Goal: Task Accomplishment & Management: Complete application form

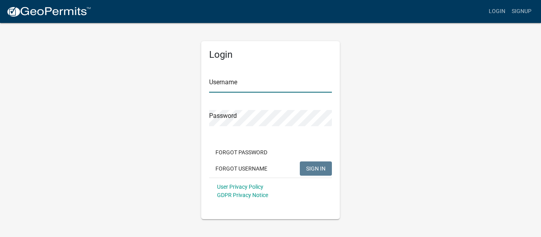
click at [236, 84] on input "Username" at bounding box center [270, 84] width 123 height 16
type input "levelupconstructionlp"
click at [237, 152] on button "Forgot Password" at bounding box center [241, 152] width 65 height 14
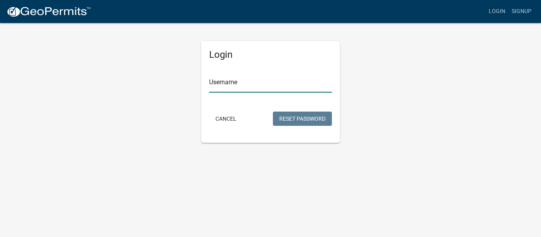
click at [247, 85] on input "Username" at bounding box center [270, 84] width 123 height 16
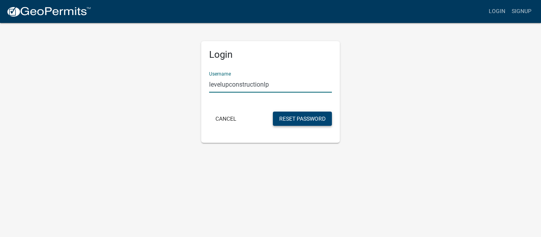
type input "levelupconstructionlp"
click at [296, 117] on button "Reset Password" at bounding box center [302, 119] width 59 height 14
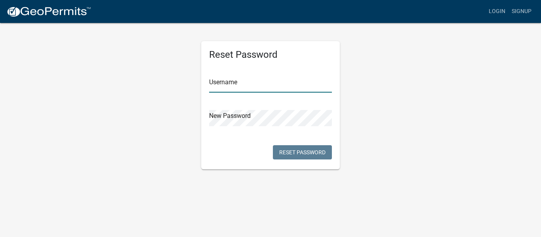
click at [234, 83] on input "text" at bounding box center [270, 84] width 123 height 16
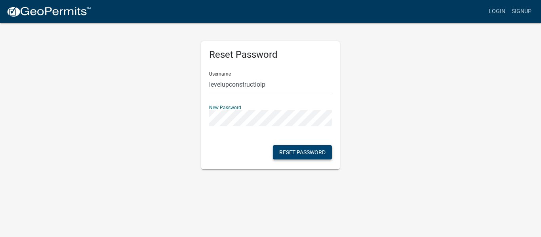
click at [303, 149] on button "Reset Password" at bounding box center [302, 152] width 59 height 14
click at [260, 85] on input "levelupconstructiolp" at bounding box center [270, 84] width 123 height 16
type input "levelupconstructionlp"
click at [304, 151] on button "Reset Password" at bounding box center [302, 152] width 59 height 14
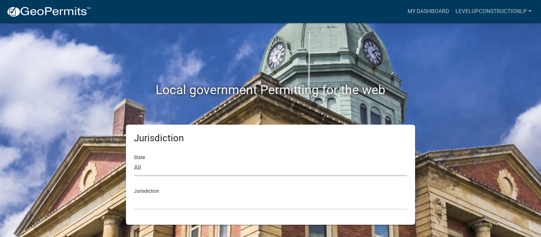
click at [148, 168] on select "All Colorado Georgia Indiana Iowa Kansas Minnesota Ohio South Carolina Wisconsin" at bounding box center [270, 168] width 273 height 16
select select "Georgia"
click at [134, 160] on select "All Colorado Georgia Indiana Iowa Kansas Minnesota Ohio South Carolina Wisconsin" at bounding box center [270, 168] width 273 height 16
click at [153, 203] on select "Carroll County, Georgia Cook County, Georgia Crawford County, Georgia Gilmer Co…" at bounding box center [270, 202] width 273 height 16
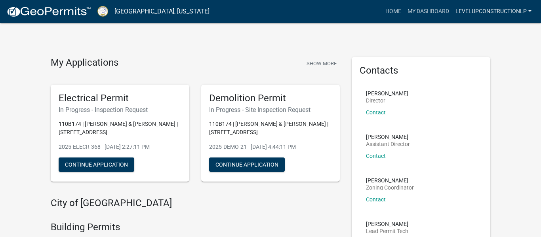
click at [524, 9] on link "levelupconstructionlp" at bounding box center [493, 11] width 82 height 15
click at [504, 30] on link "Account" at bounding box center [502, 32] width 63 height 19
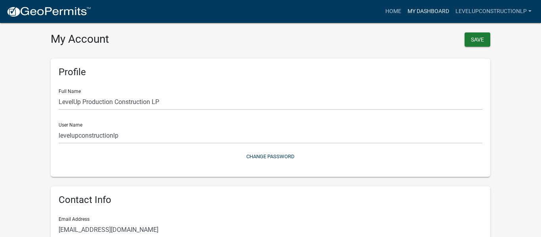
click at [432, 13] on link "My Dashboard" at bounding box center [428, 11] width 48 height 15
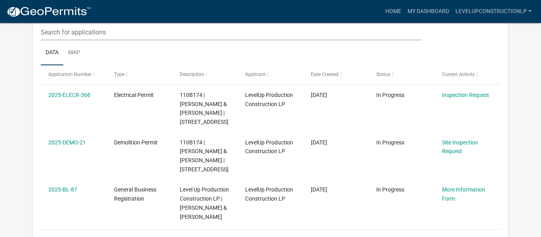
scroll to position [519, 0]
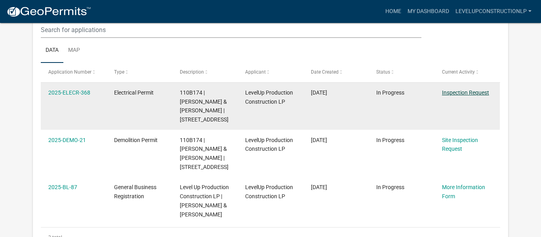
click at [474, 93] on link "Inspection Request" at bounding box center [465, 92] width 47 height 6
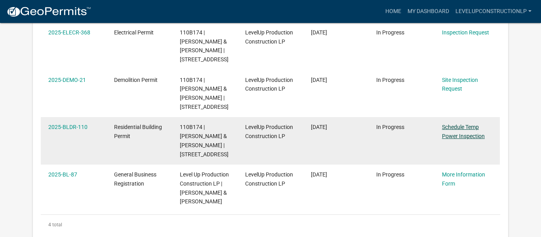
scroll to position [160, 0]
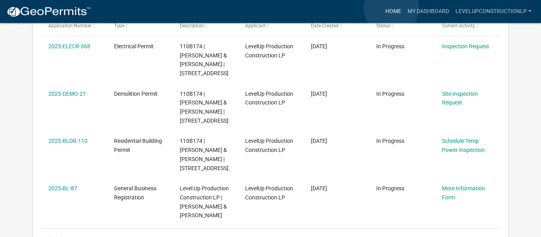
click at [391, 8] on link "Home" at bounding box center [393, 11] width 22 height 15
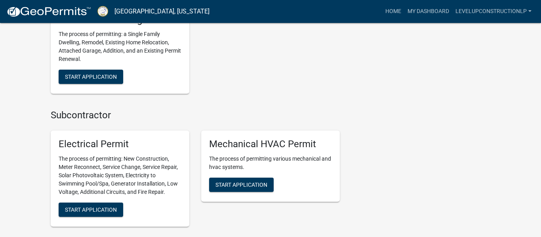
scroll to position [424, 0]
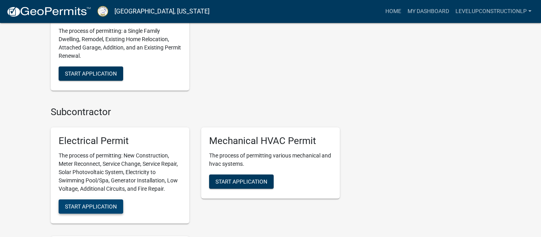
click at [95, 207] on span "Start Application" at bounding box center [91, 206] width 52 height 6
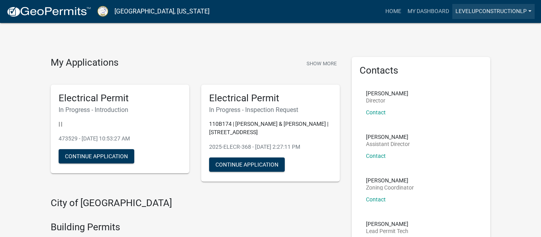
click at [514, 12] on link "levelupconstructionlp" at bounding box center [493, 11] width 82 height 15
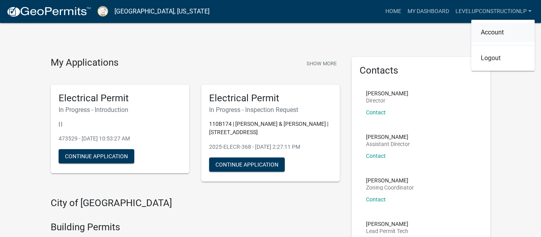
click at [505, 30] on link "Account" at bounding box center [502, 32] width 63 height 19
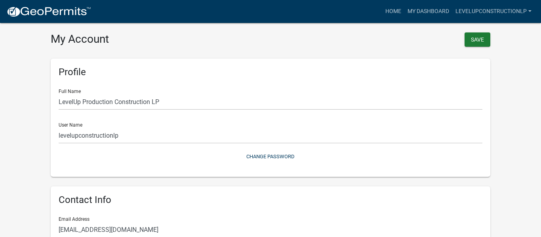
click at [30, 196] on wm-user-profile-view "more_horiz Home My Dashboard levelupconstructionlp Account Logout My Account Sa…" at bounding box center [270, 235] width 541 height 452
click at [421, 10] on link "My Dashboard" at bounding box center [428, 11] width 48 height 15
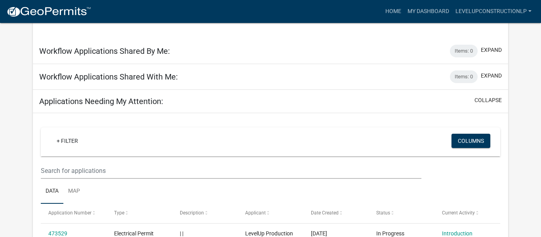
scroll to position [423, 0]
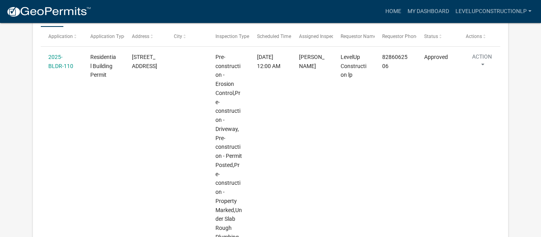
scroll to position [962, 0]
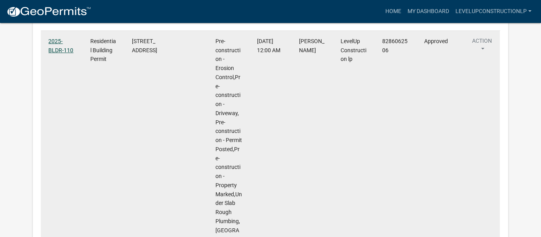
click at [58, 49] on link "2025-BLDR-110" at bounding box center [60, 45] width 25 height 15
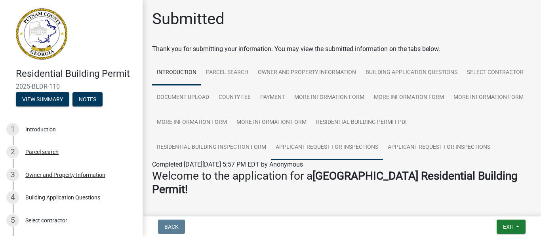
click at [271, 147] on link "Applicant Request for Inspections" at bounding box center [327, 147] width 112 height 25
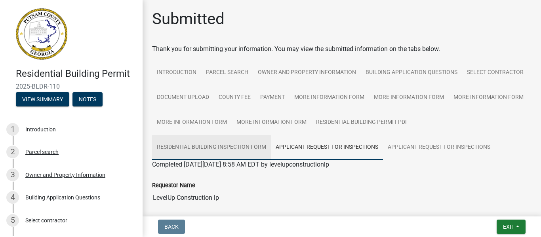
click at [271, 135] on link "Residential Building Inspection Form" at bounding box center [211, 147] width 119 height 25
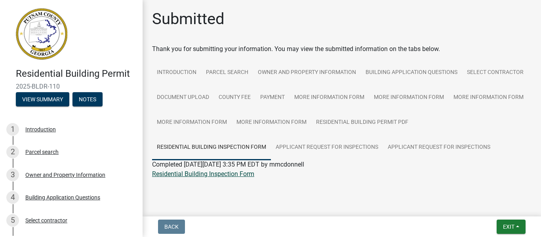
click at [212, 175] on link "Residential Building Inspection Form" at bounding box center [203, 174] width 102 height 8
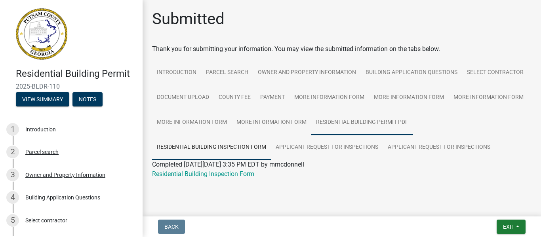
click at [328, 122] on link "Residential Building Permit PDF" at bounding box center [362, 122] width 102 height 25
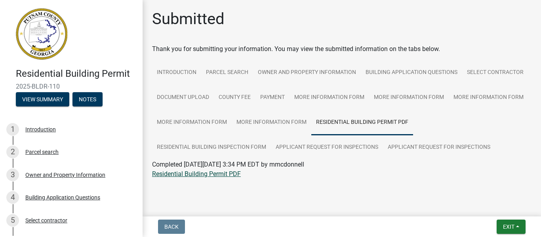
click at [196, 175] on link "Residential Building Permit PDF" at bounding box center [196, 174] width 89 height 8
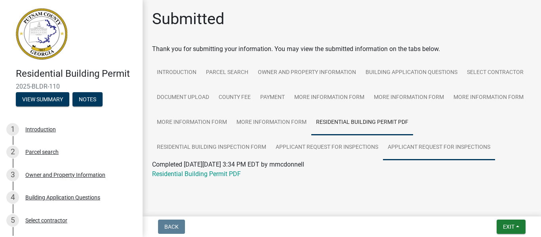
click at [383, 149] on link "Applicant Request for Inspections" at bounding box center [439, 147] width 112 height 25
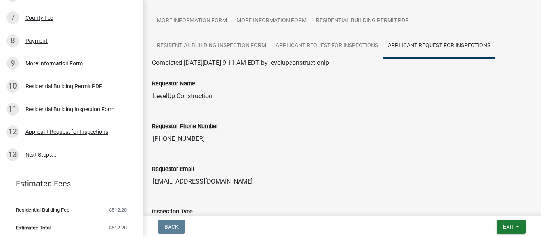
scroll to position [251, 0]
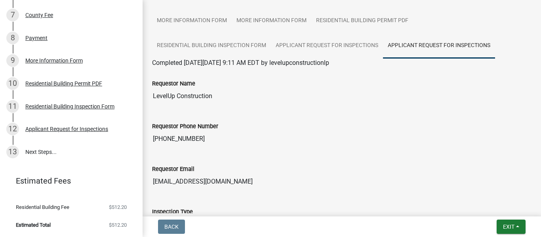
drag, startPoint x: 142, startPoint y: 53, endPoint x: 140, endPoint y: 184, distance: 131.4
click at [140, 184] on div "Residential Building Permit 2025-BLDR-110 View Summary Notes 1 Introduction 2 P…" at bounding box center [71, 118] width 142 height 237
click at [58, 130] on div "Applicant Request for Inspections" at bounding box center [66, 129] width 83 height 6
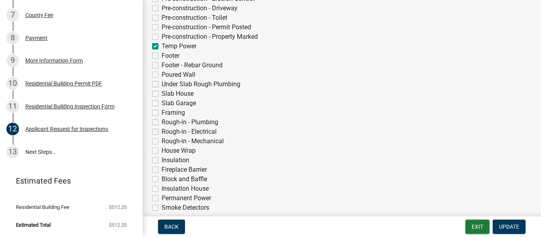
scroll to position [197, 0]
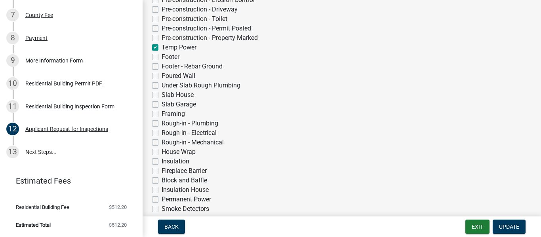
click at [161, 114] on label "Framing" at bounding box center [172, 113] width 23 height 9
click at [161, 114] on input "Framing" at bounding box center [163, 111] width 5 height 5
checkbox input "true"
checkbox input "false"
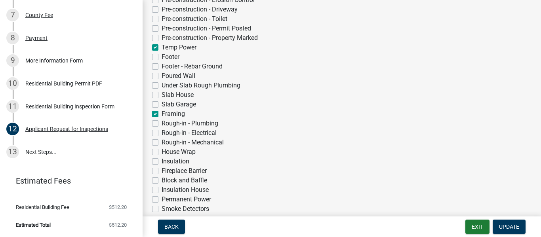
checkbox input "false"
checkbox input "true"
checkbox input "false"
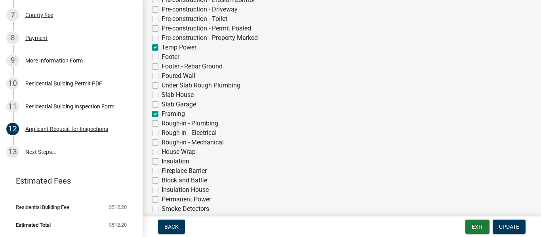
checkbox input "false"
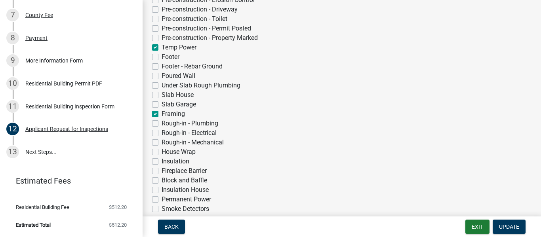
checkbox input "true"
checkbox input "false"
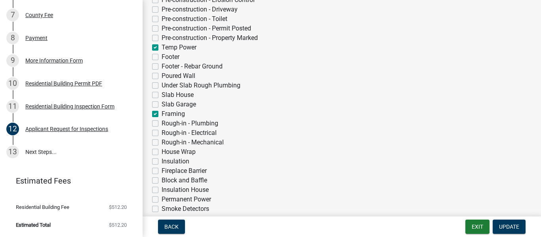
checkbox input "false"
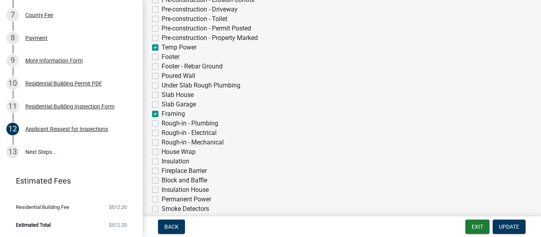
checkbox input "false"
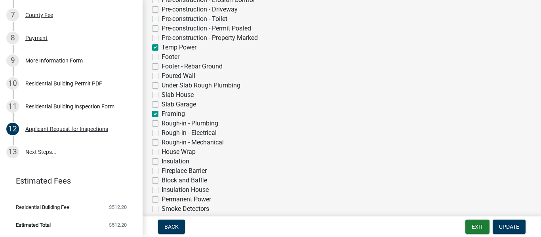
checkbox input "false"
click at [161, 123] on label "Rough-in - Plumbing" at bounding box center [189, 123] width 57 height 9
click at [161, 123] on input "Rough-in - Plumbing" at bounding box center [163, 121] width 5 height 5
checkbox input "true"
checkbox input "false"
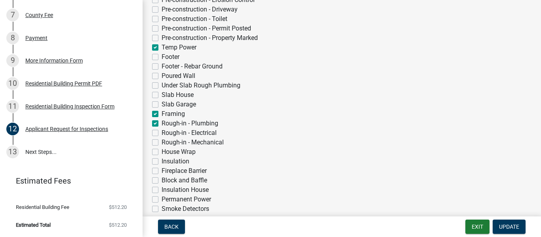
checkbox input "false"
checkbox input "true"
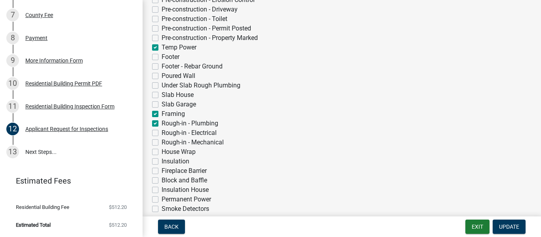
checkbox input "false"
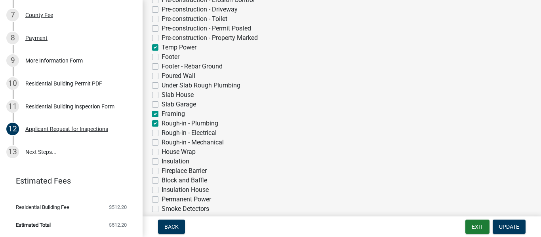
checkbox input "false"
checkbox input "true"
checkbox input "false"
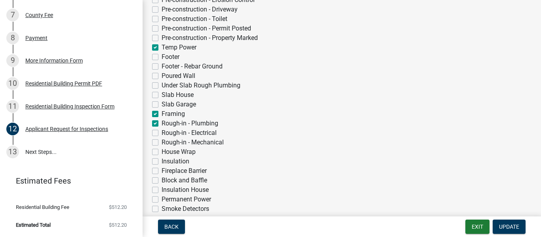
checkbox input "false"
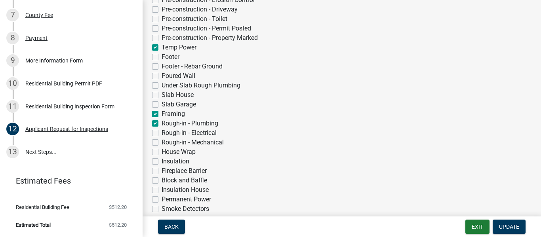
checkbox input "false"
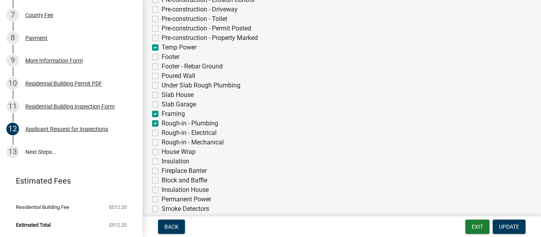
checkbox input "false"
click at [161, 134] on label "Rough-in - Electrical" at bounding box center [188, 132] width 55 height 9
click at [161, 133] on input "Rough-in - Electrical" at bounding box center [163, 130] width 5 height 5
checkbox input "true"
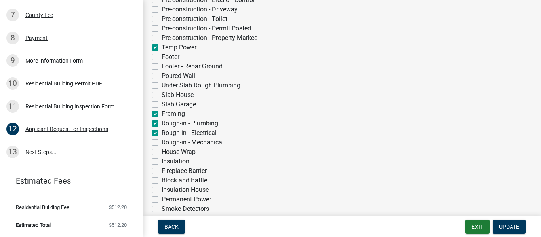
checkbox input "false"
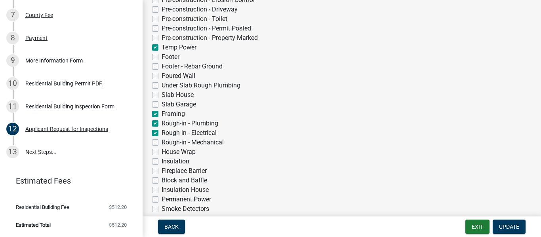
checkbox input "true"
checkbox input "false"
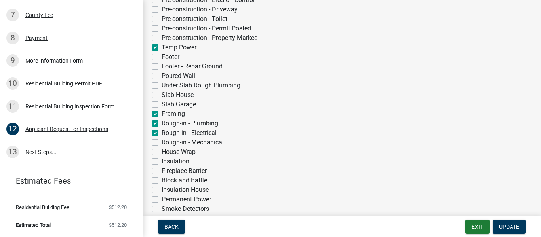
checkbox input "false"
checkbox input "true"
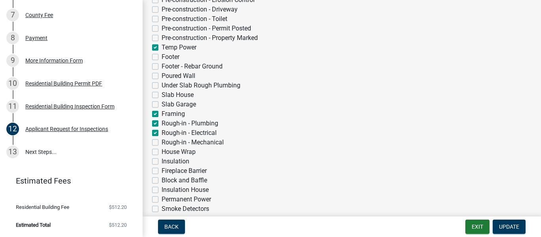
checkbox input "false"
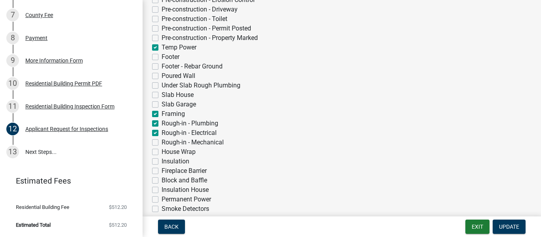
checkbox input "false"
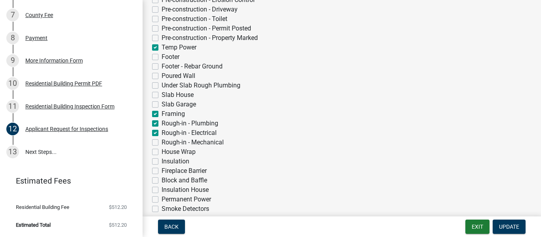
checkbox input "false"
click at [161, 48] on label "Temp Power" at bounding box center [178, 47] width 35 height 9
click at [161, 48] on input "Temp Power" at bounding box center [163, 45] width 5 height 5
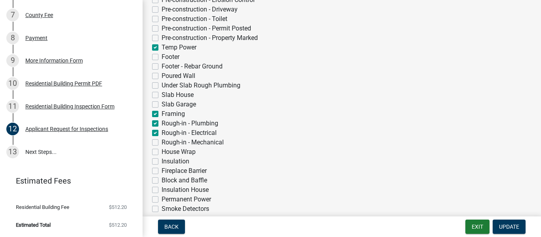
checkbox input "false"
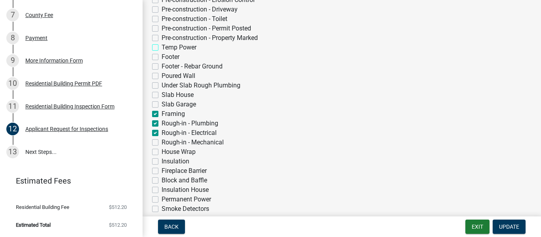
checkbox input "false"
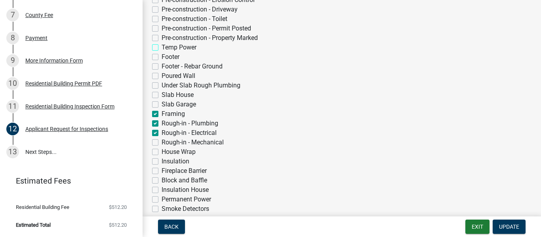
checkbox input "false"
checkbox input "true"
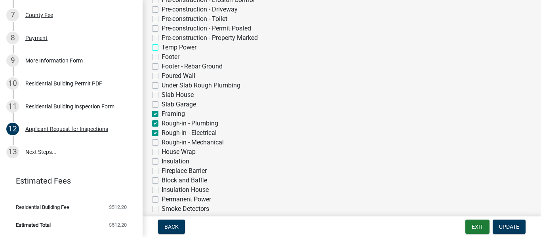
checkbox input "true"
checkbox input "false"
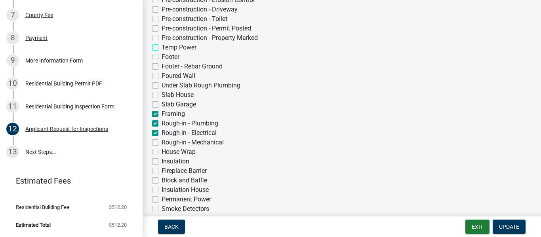
checkbox input "false"
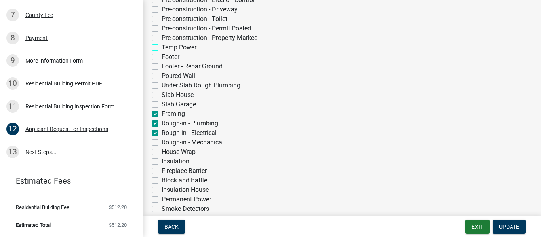
checkbox input "false"
click at [161, 142] on label "Rough-in - Mechanical" at bounding box center [192, 142] width 62 height 9
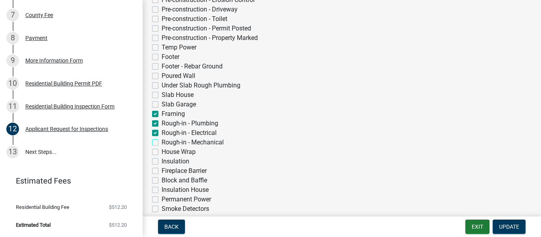
click at [161, 142] on input "Rough-in - Mechanical" at bounding box center [163, 140] width 5 height 5
checkbox input "true"
checkbox input "false"
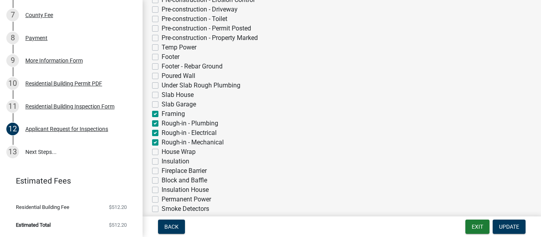
checkbox input "false"
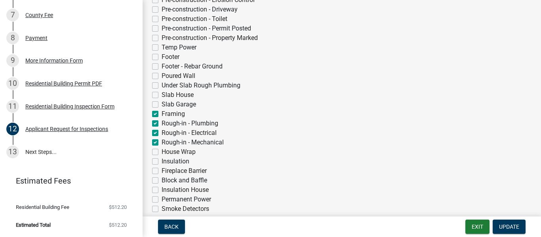
checkbox input "false"
checkbox input "true"
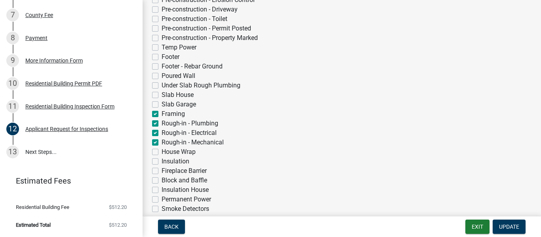
checkbox input "true"
checkbox input "false"
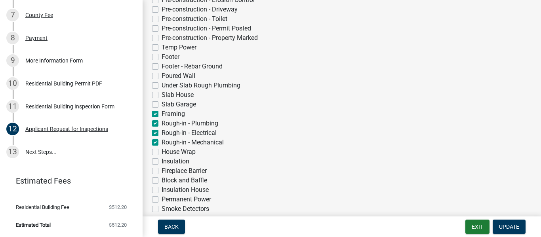
checkbox input "false"
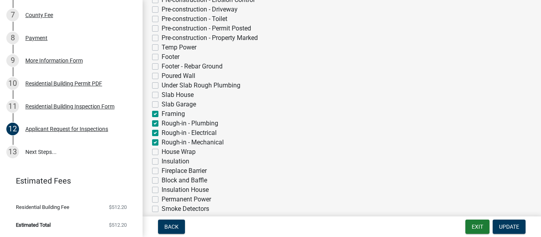
checkbox input "false"
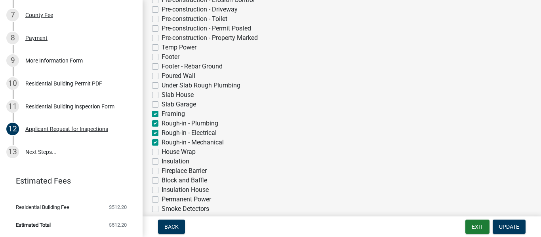
click at [161, 153] on label "House Wrap" at bounding box center [178, 151] width 34 height 9
click at [161, 152] on input "House Wrap" at bounding box center [163, 149] width 5 height 5
checkbox input "true"
checkbox input "false"
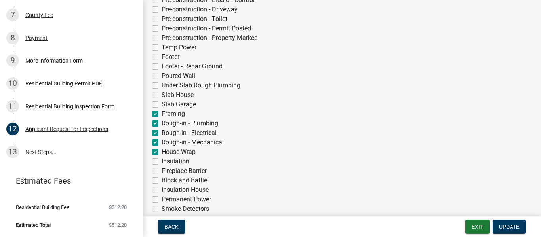
checkbox input "false"
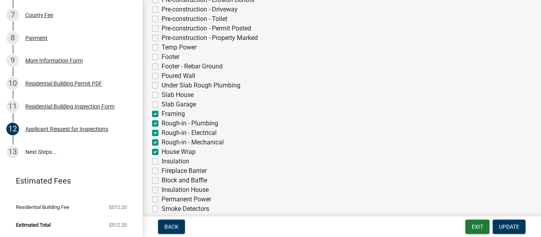
checkbox input "false"
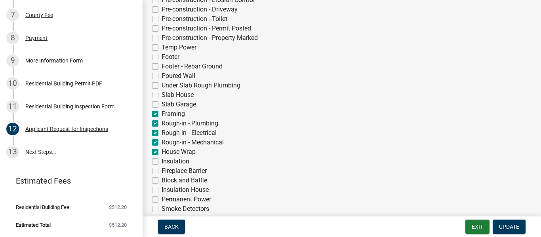
checkbox input "true"
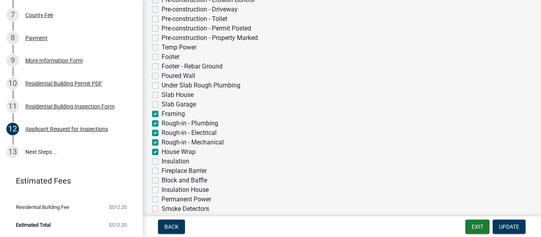
checkbox input "false"
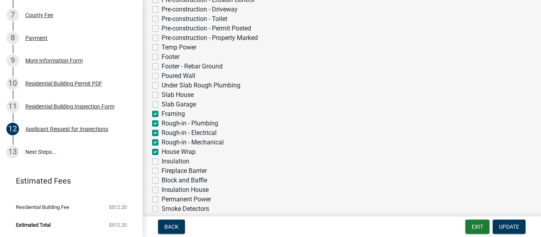
checkbox input "false"
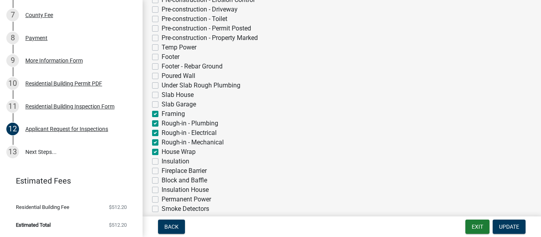
checkbox input "false"
click at [161, 180] on label "Block and Baffle" at bounding box center [184, 180] width 46 height 9
click at [161, 180] on input "Block and Baffle" at bounding box center [163, 178] width 5 height 5
checkbox input "true"
checkbox input "false"
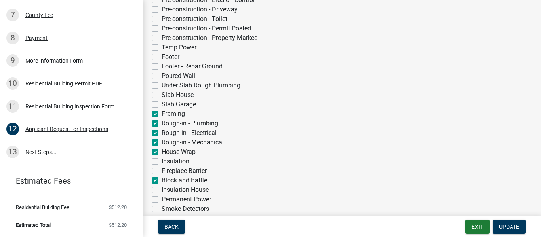
checkbox input "false"
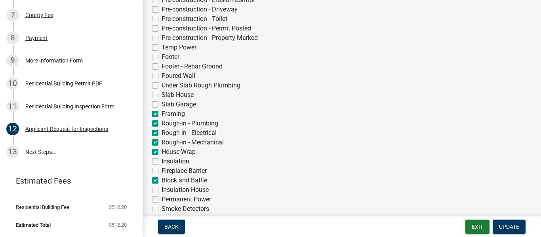
checkbox input "false"
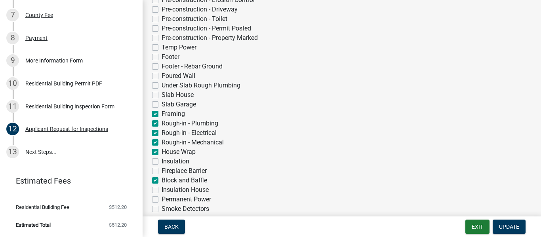
checkbox input "false"
checkbox input "true"
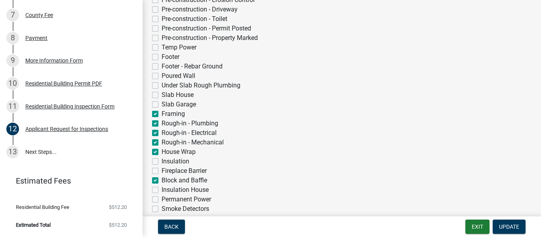
checkbox input "true"
checkbox input "false"
checkbox input "true"
checkbox input "false"
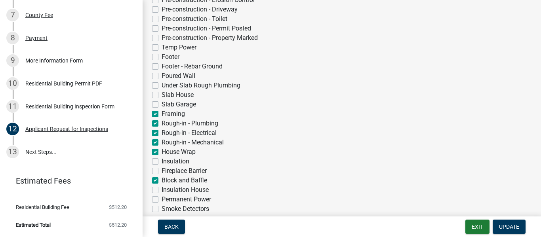
checkbox input "false"
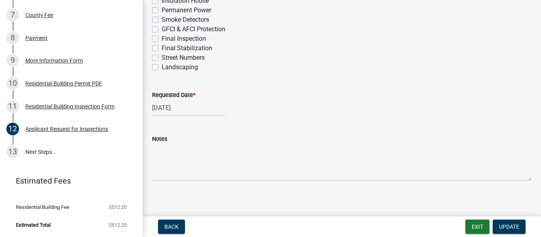
scroll to position [391, 0]
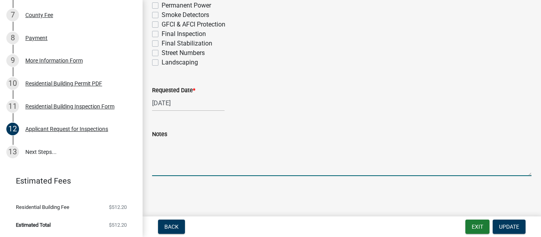
click at [174, 168] on textarea "Notes" at bounding box center [341, 157] width 379 height 37
click at [507, 227] on span "Update" at bounding box center [509, 227] width 20 height 6
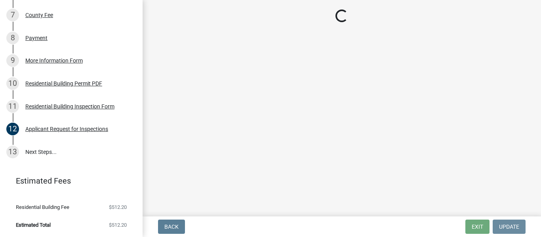
scroll to position [0, 0]
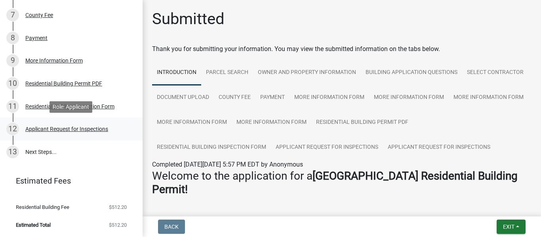
click at [70, 130] on div "Applicant Request for Inspections" at bounding box center [66, 129] width 83 height 6
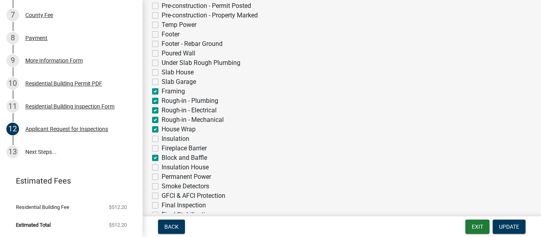
scroll to position [221, 0]
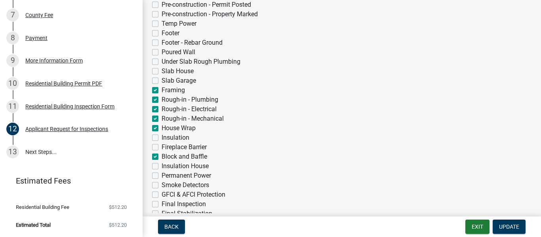
click at [161, 158] on label "Block and Baffle" at bounding box center [184, 156] width 46 height 9
click at [161, 157] on input "Block and Baffle" at bounding box center [163, 154] width 5 height 5
click at [508, 226] on span "Update" at bounding box center [509, 227] width 20 height 6
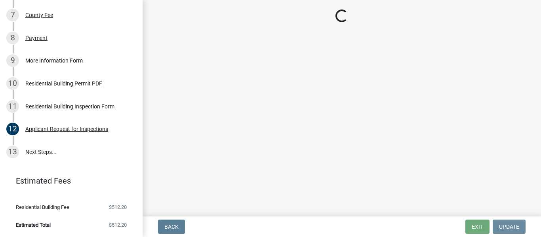
scroll to position [0, 0]
